Goal: Task Accomplishment & Management: Manage account settings

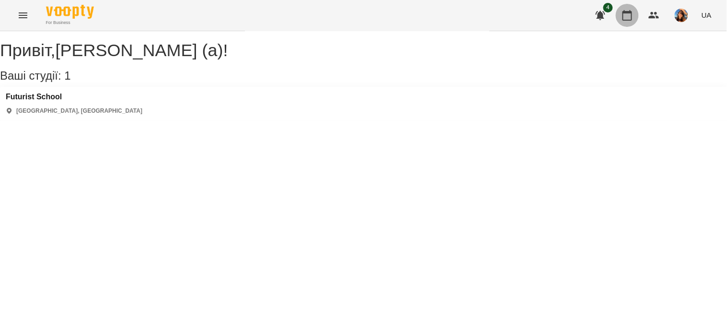
click at [633, 15] on icon "button" at bounding box center [626, 15] width 11 height 11
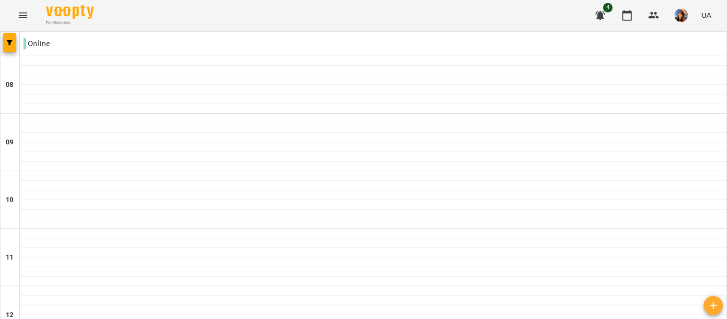
scroll to position [550, 0]
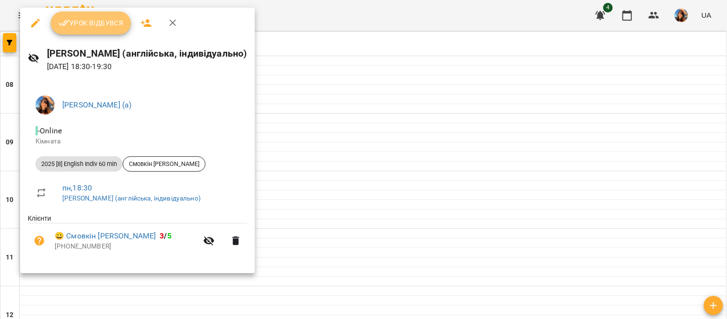
click at [83, 16] on button "Урок відбувся" at bounding box center [91, 22] width 80 height 23
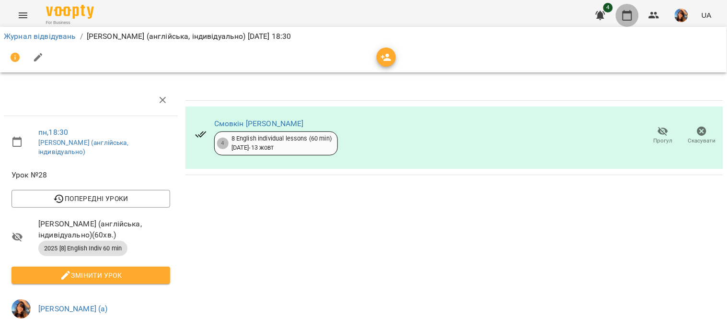
click at [632, 19] on icon "button" at bounding box center [627, 15] width 10 height 11
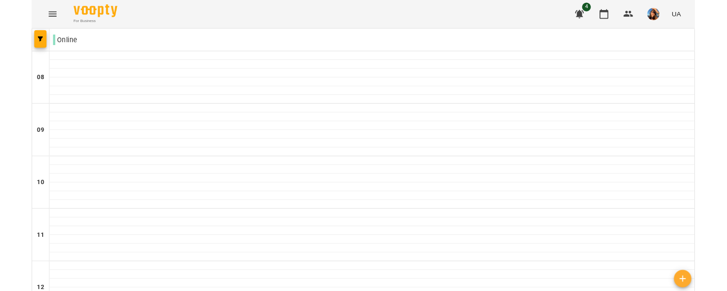
scroll to position [616, 0]
